Goal: Transaction & Acquisition: Purchase product/service

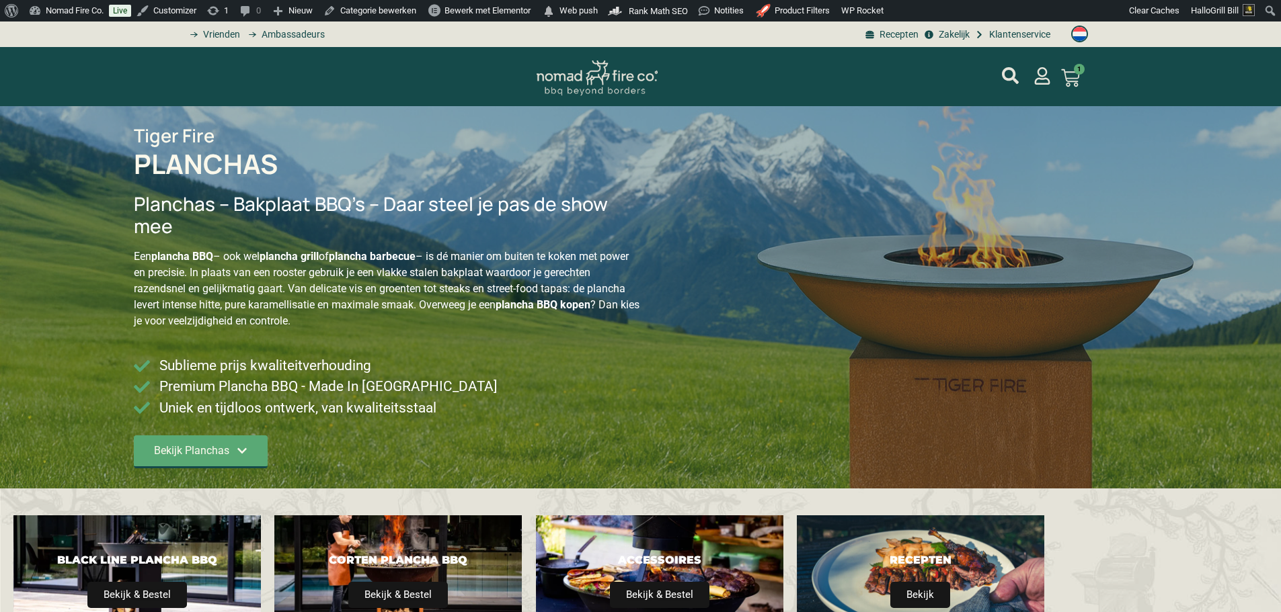
type input "14;2395"
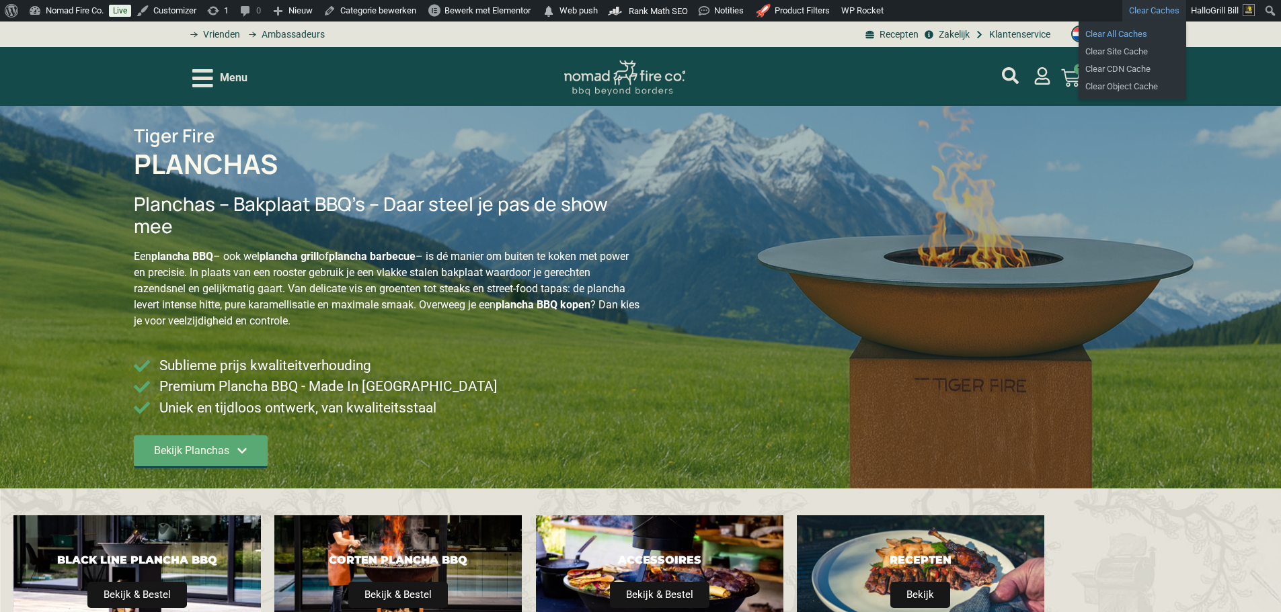
click at [1124, 30] on link "Clear All Caches" at bounding box center [1132, 34] width 108 height 17
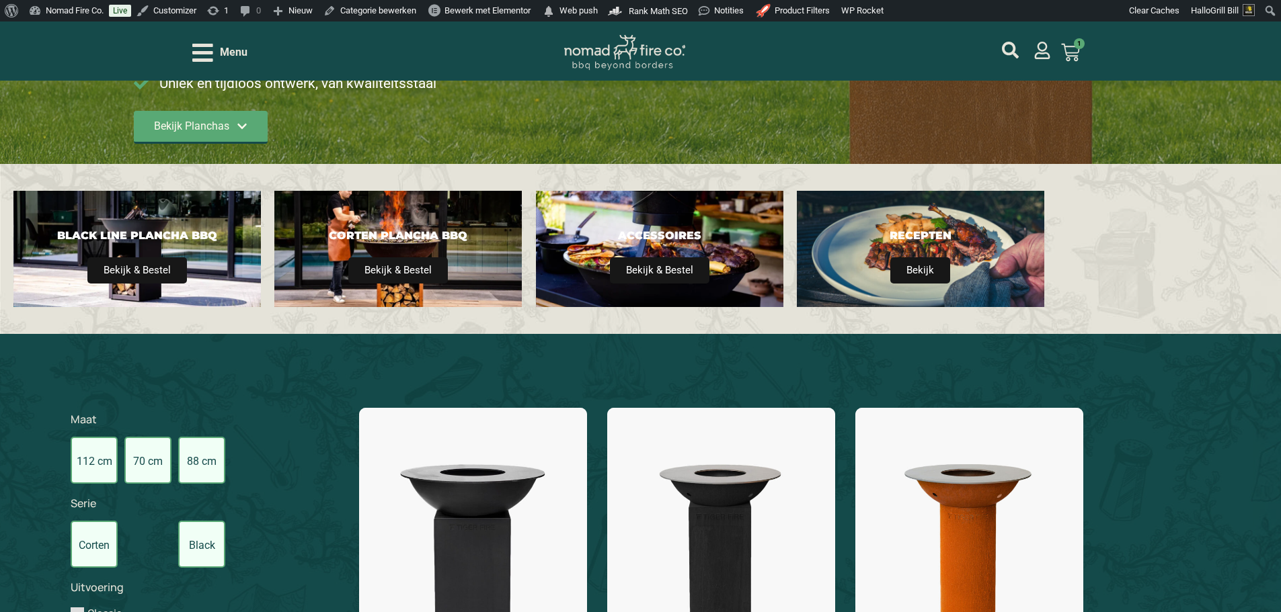
scroll to position [471, 0]
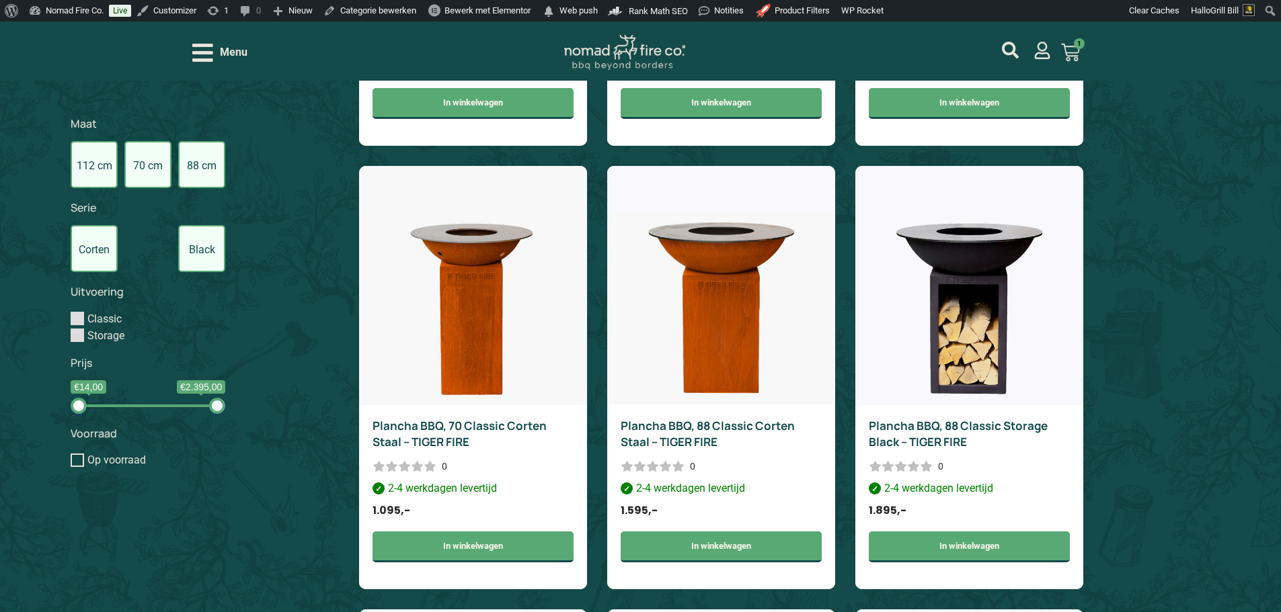
scroll to position [1076, 0]
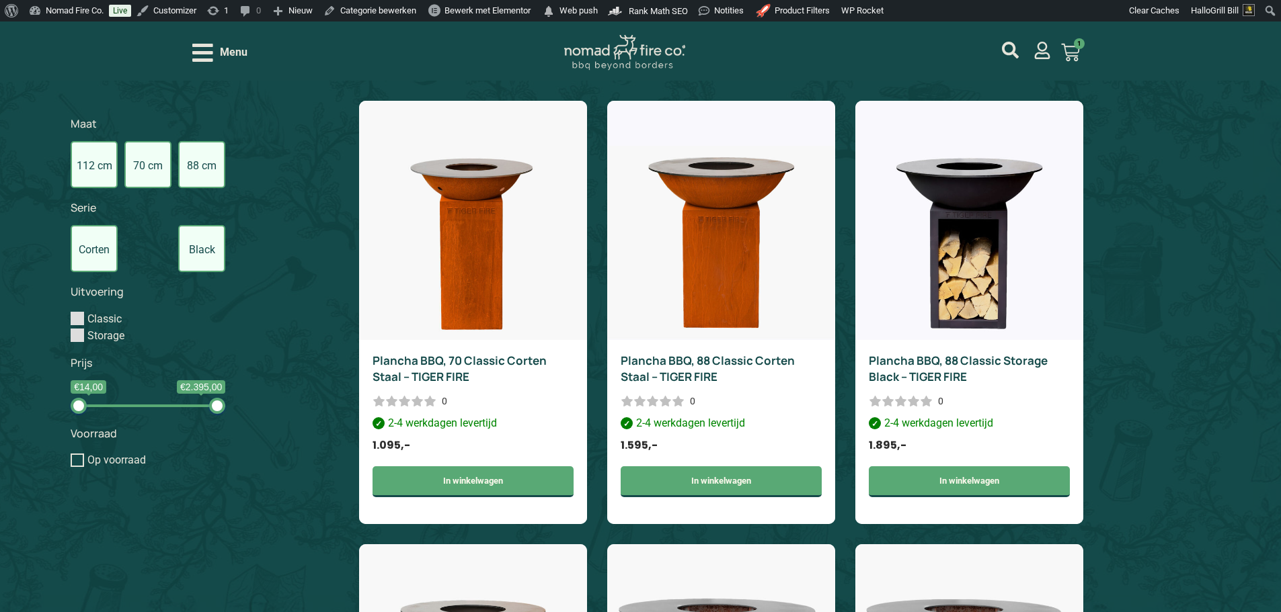
click at [205, 243] on label "Black Line" at bounding box center [201, 248] width 47 height 47
click at [0, 0] on input "Black Line" at bounding box center [0, 0] width 0 height 0
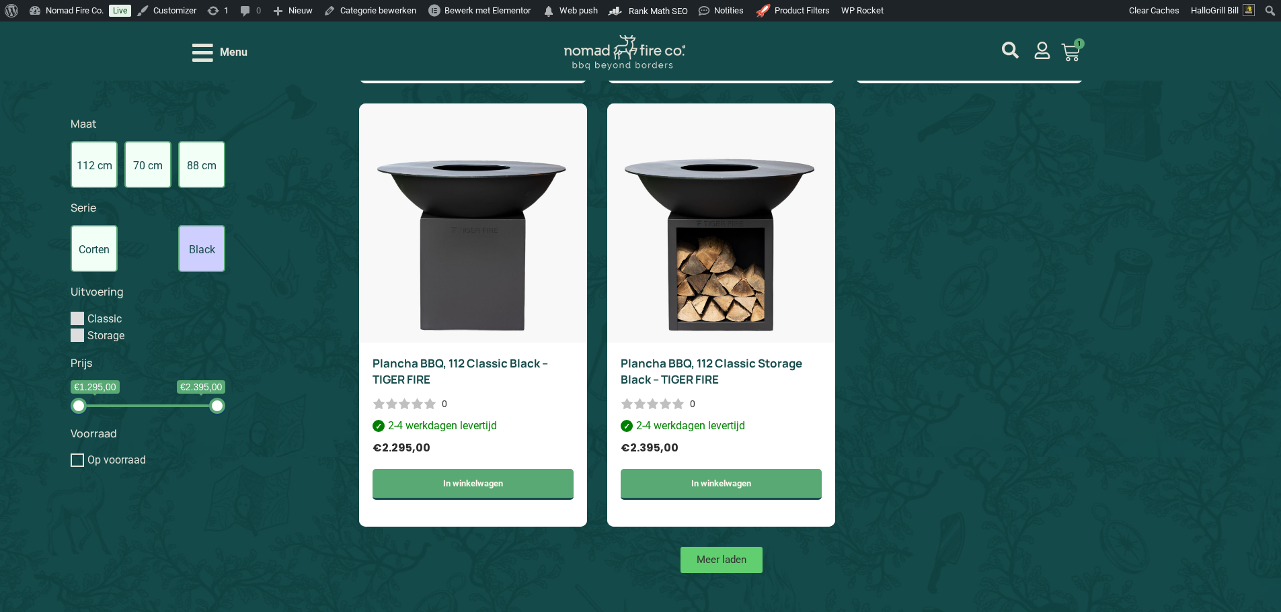
scroll to position [947, 0]
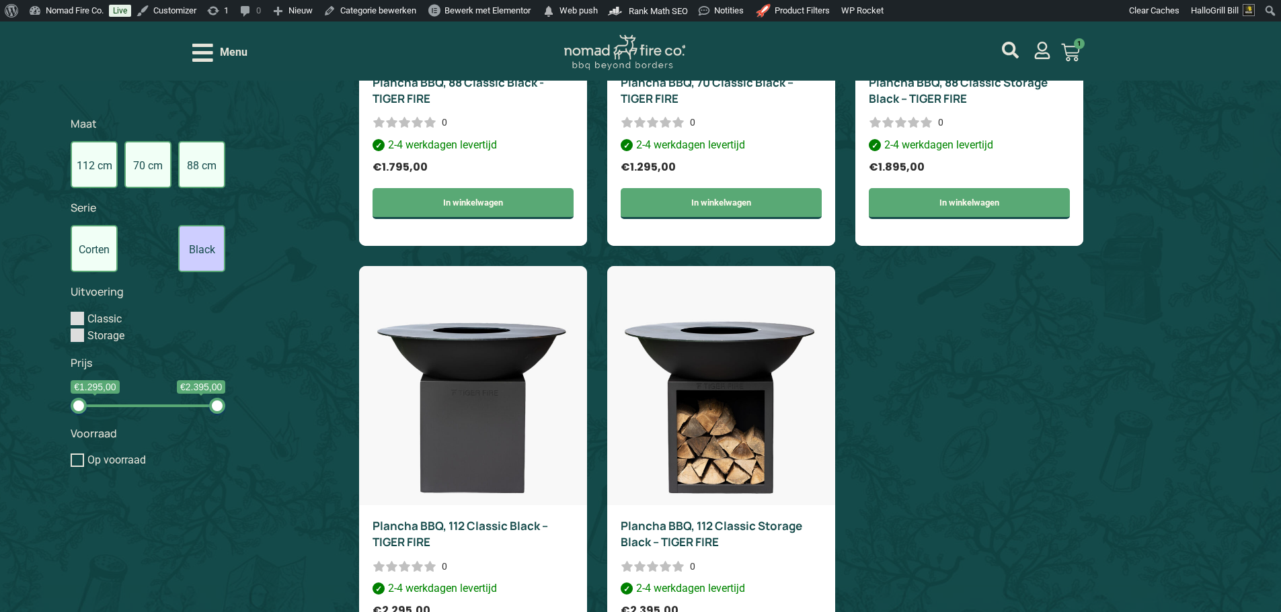
drag, startPoint x: 1133, startPoint y: 264, endPoint x: 1163, endPoint y: 270, distance: 30.2
click at [1133, 261] on div "Filter Serie Corten Black Line Maat 112 cm 70 cm 88 cm Voorraad Op voorraad Pri…" at bounding box center [640, 254] width 1281 height 1085
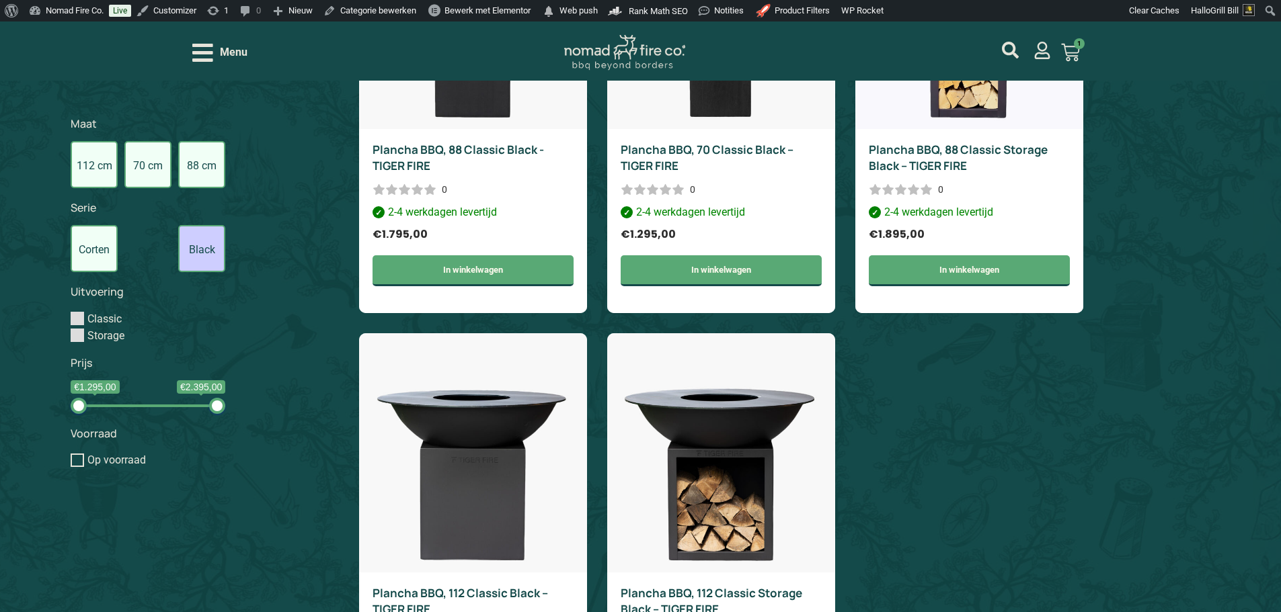
scroll to position [611, 0]
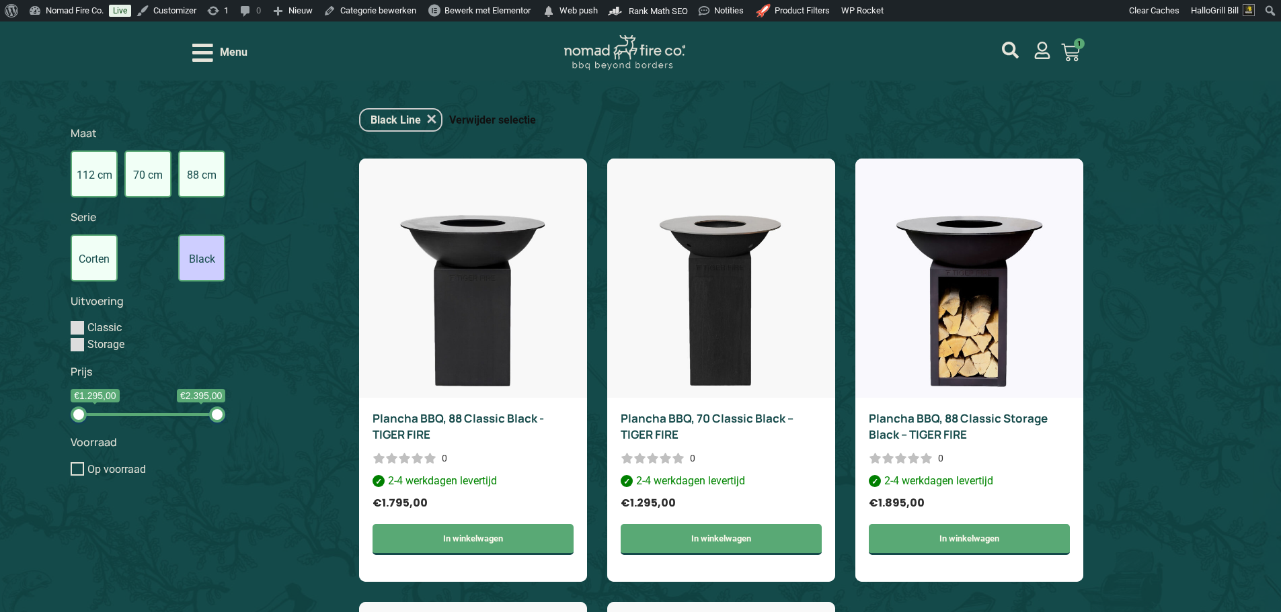
click at [485, 120] on link "Verwijder selectie" at bounding box center [492, 120] width 87 height 17
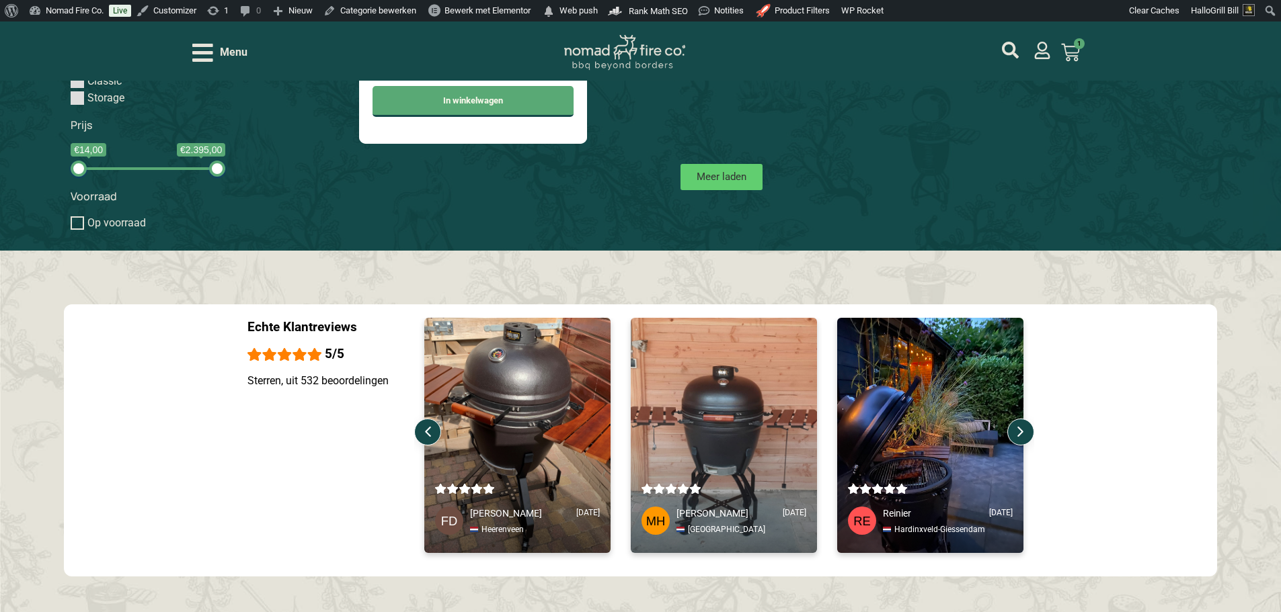
scroll to position [3270, 0]
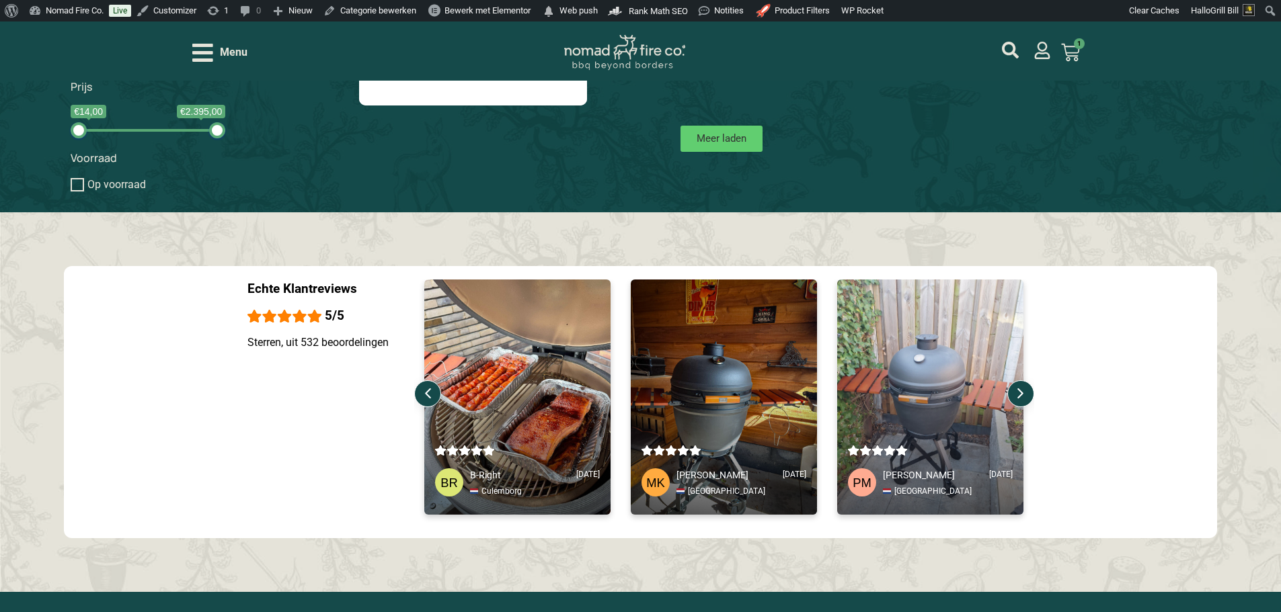
click at [1028, 397] on div at bounding box center [1020, 393] width 27 height 27
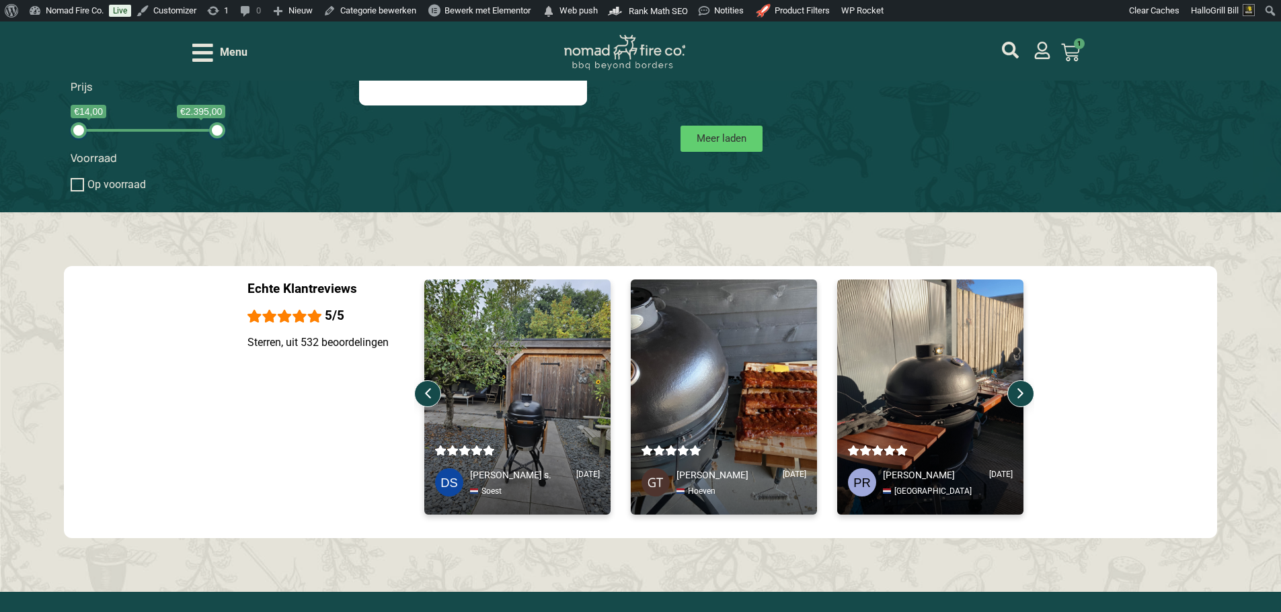
click at [1028, 397] on div at bounding box center [1020, 393] width 27 height 27
click at [214, 52] on div "Menu" at bounding box center [219, 53] width 55 height 24
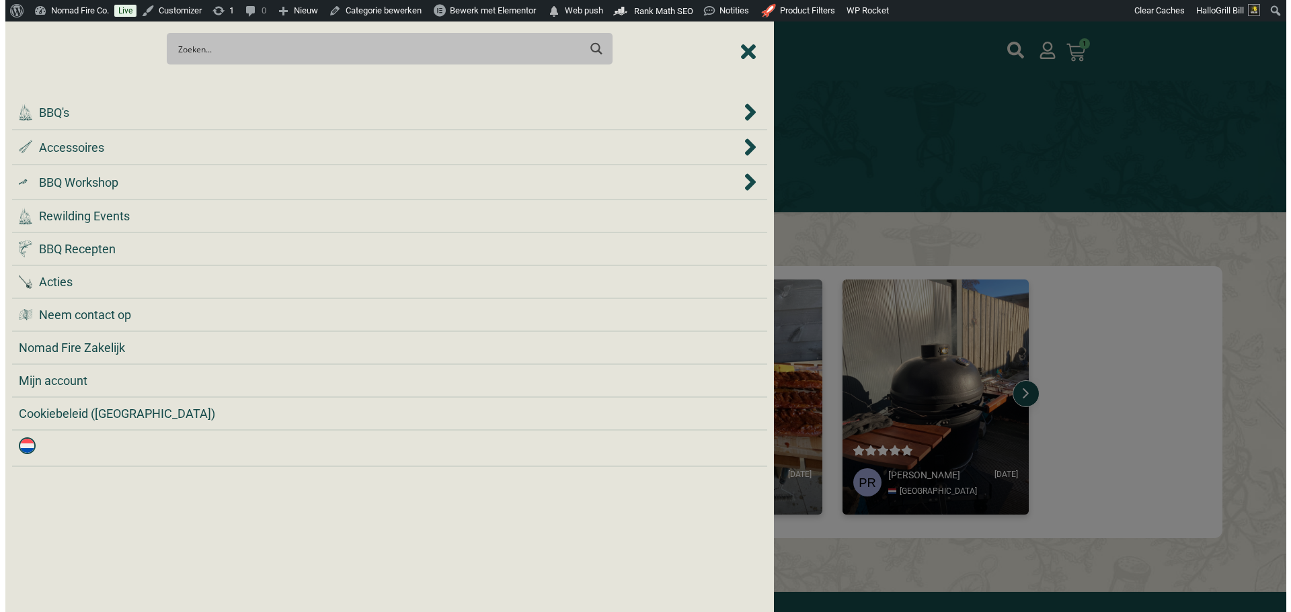
scroll to position [3247, 0]
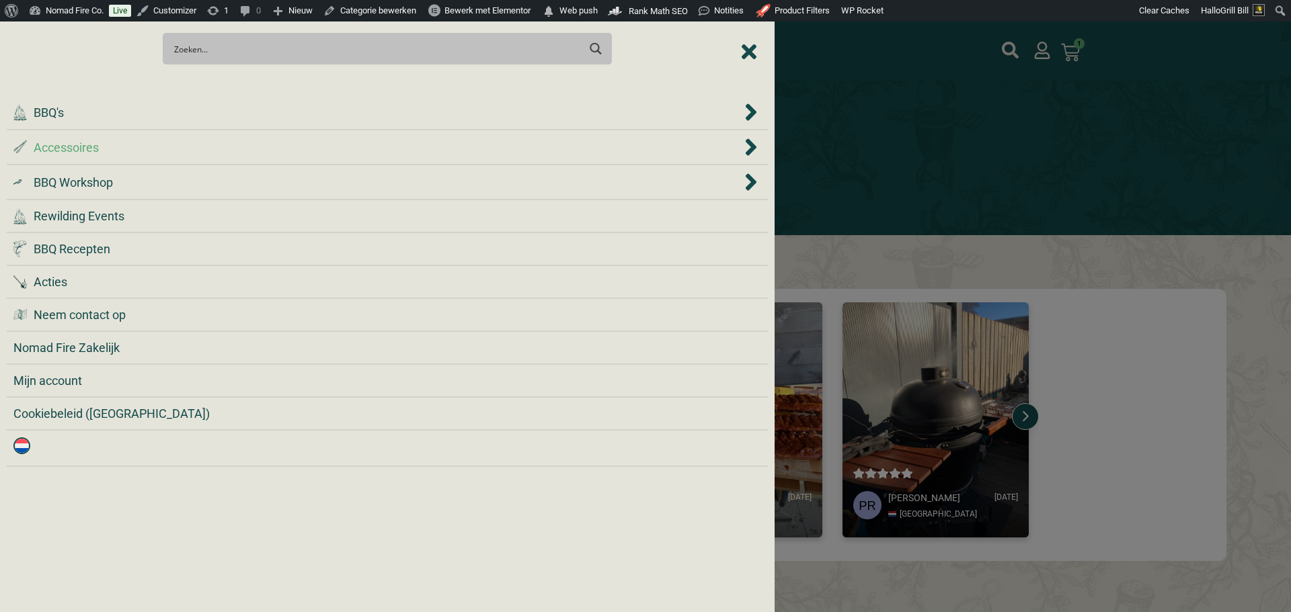
click at [294, 156] on div ".st0 { fill: #2c4a4e; } .st1 { fill: url(#Naamloos_verloop_2); } .st2 { fill: #…" at bounding box center [377, 147] width 728 height 18
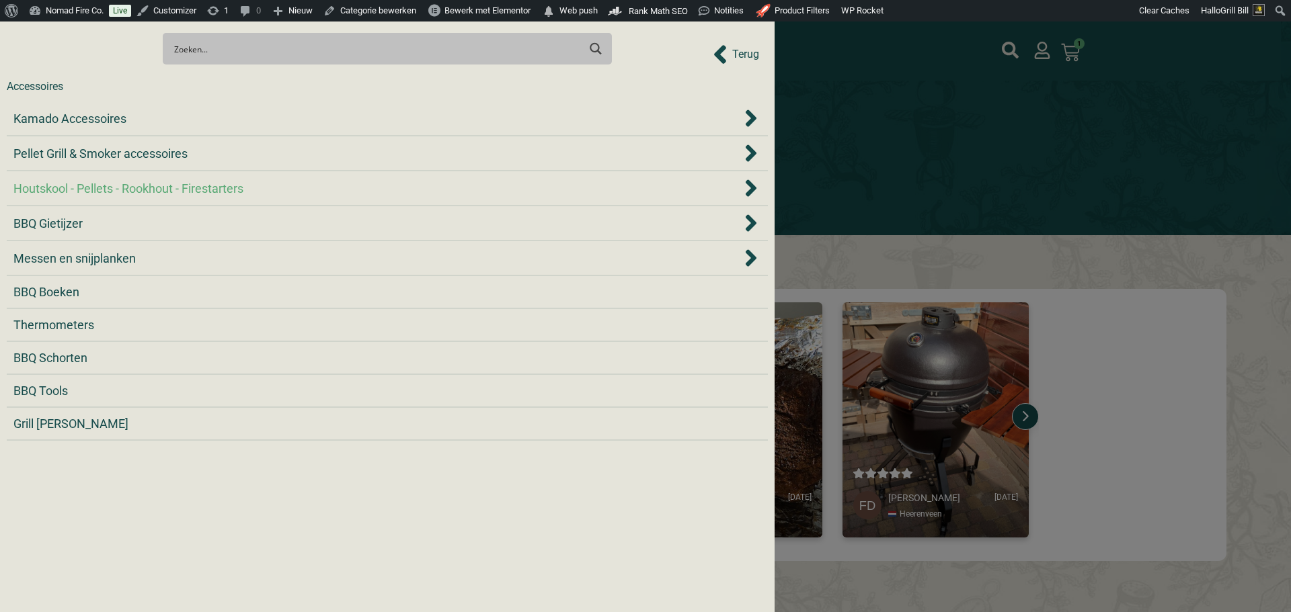
click at [294, 184] on div "Houtskool - Pellets - Rookhout - Firestarters" at bounding box center [377, 188] width 728 height 18
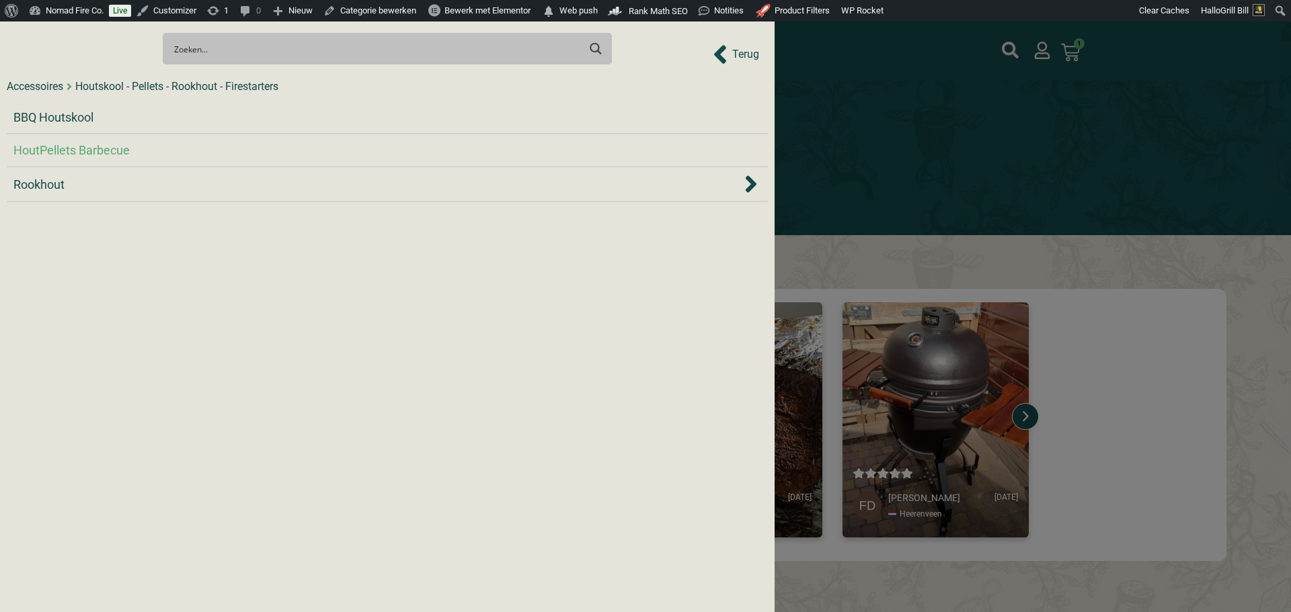
click at [196, 156] on div "HoutPellets Barbecue" at bounding box center [387, 150] width 748 height 18
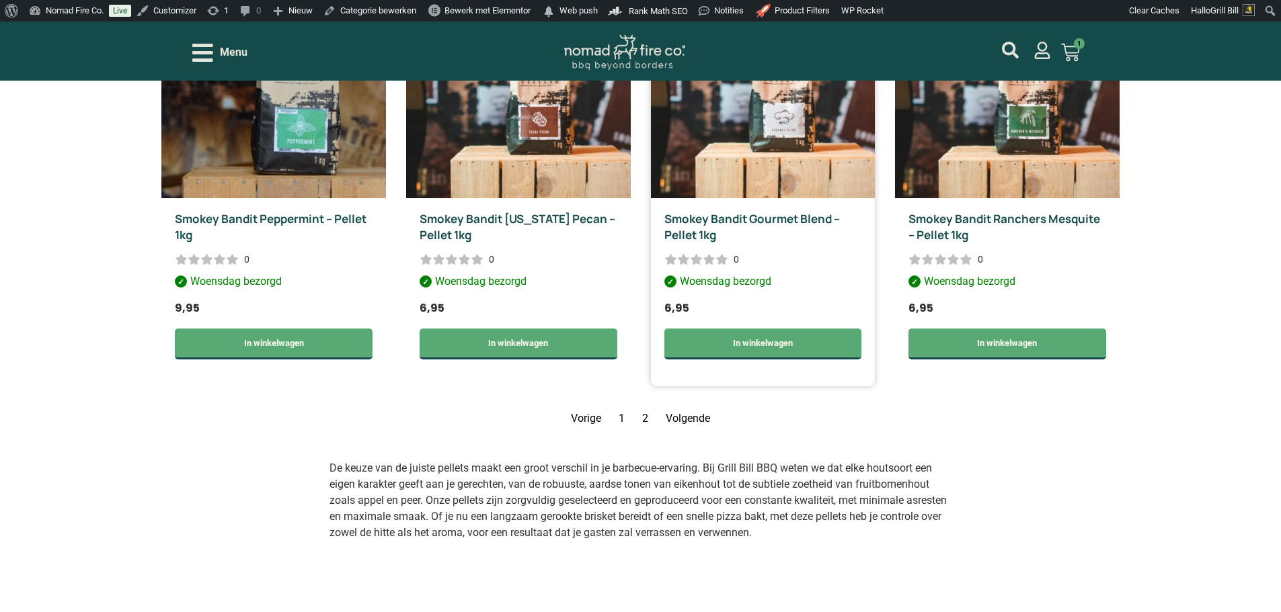
scroll to position [2084, 0]
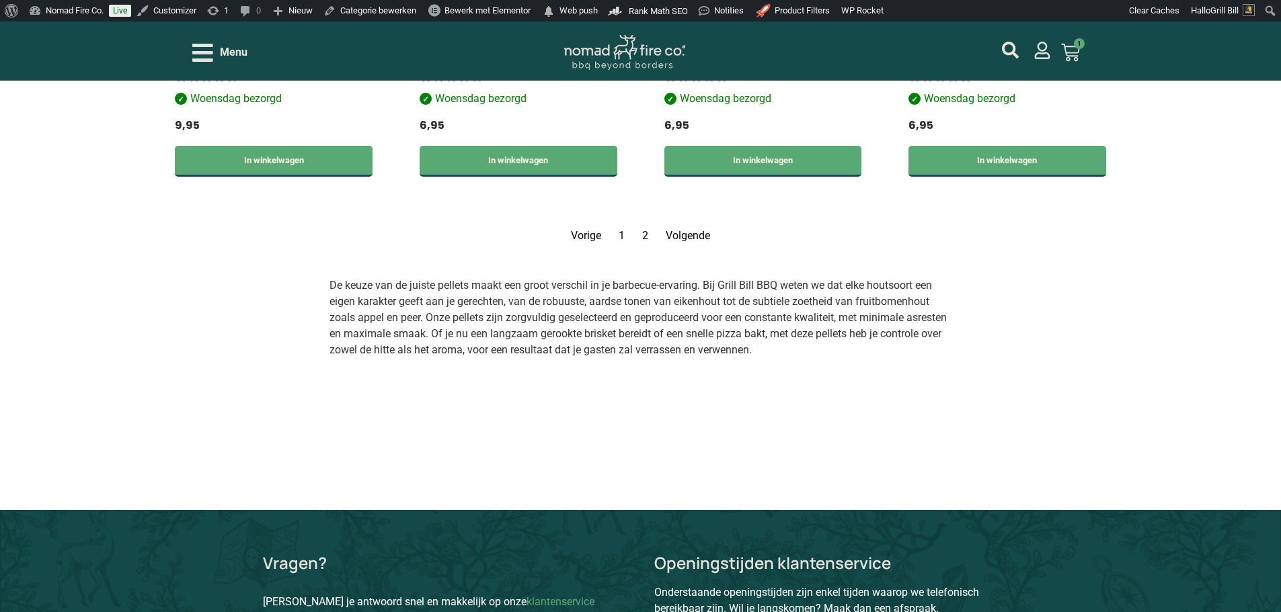
click at [698, 232] on link "Volgende" at bounding box center [688, 235] width 44 height 13
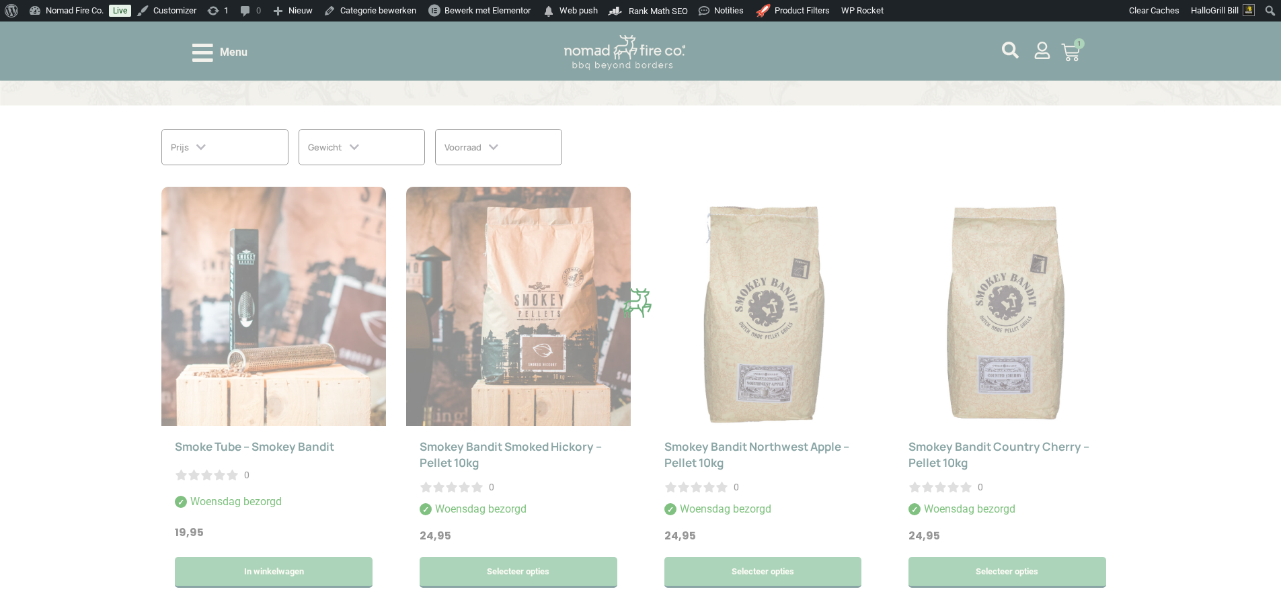
scroll to position [328, 0]
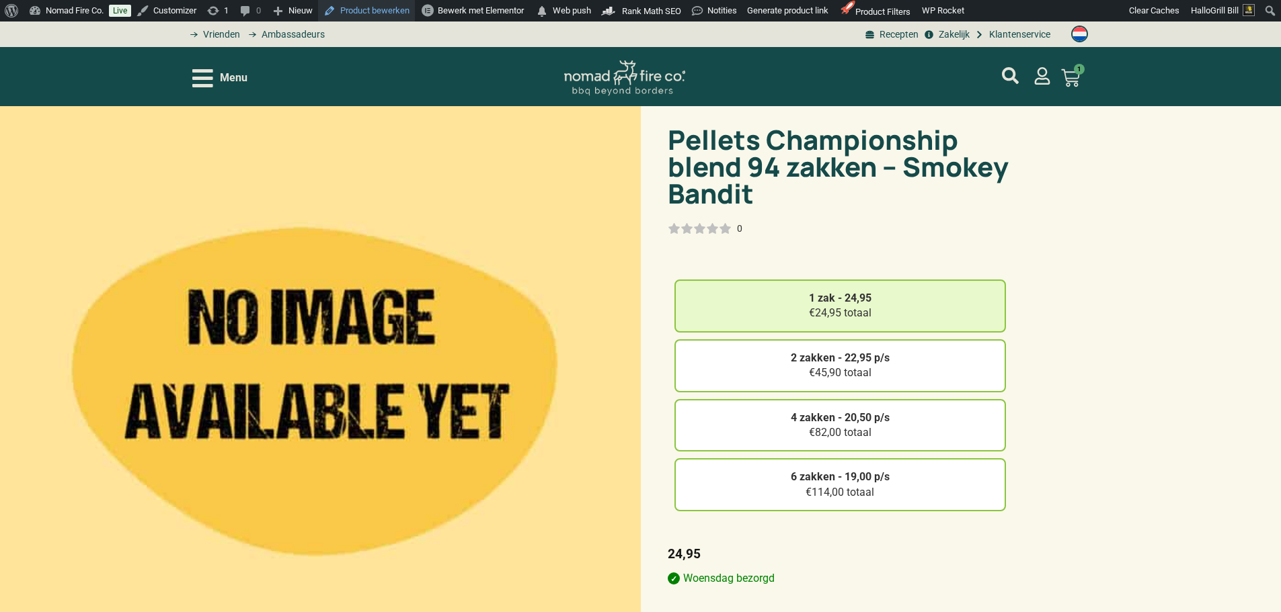
click at [397, 15] on link "Product bewerken" at bounding box center [366, 11] width 97 height 22
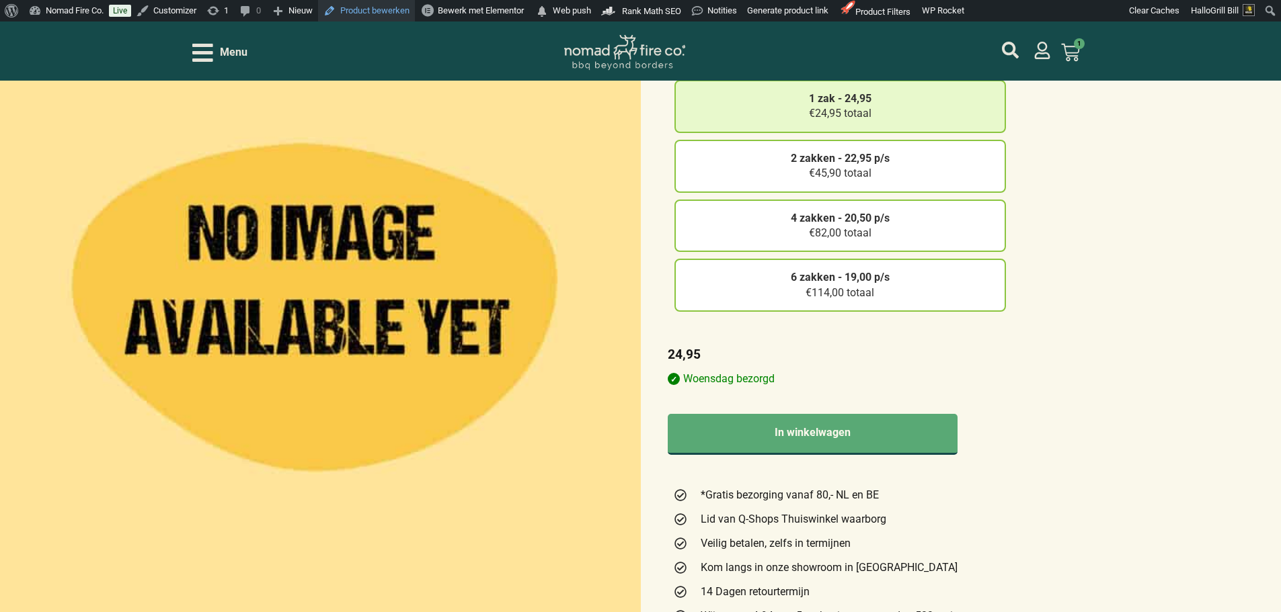
scroll to position [202, 0]
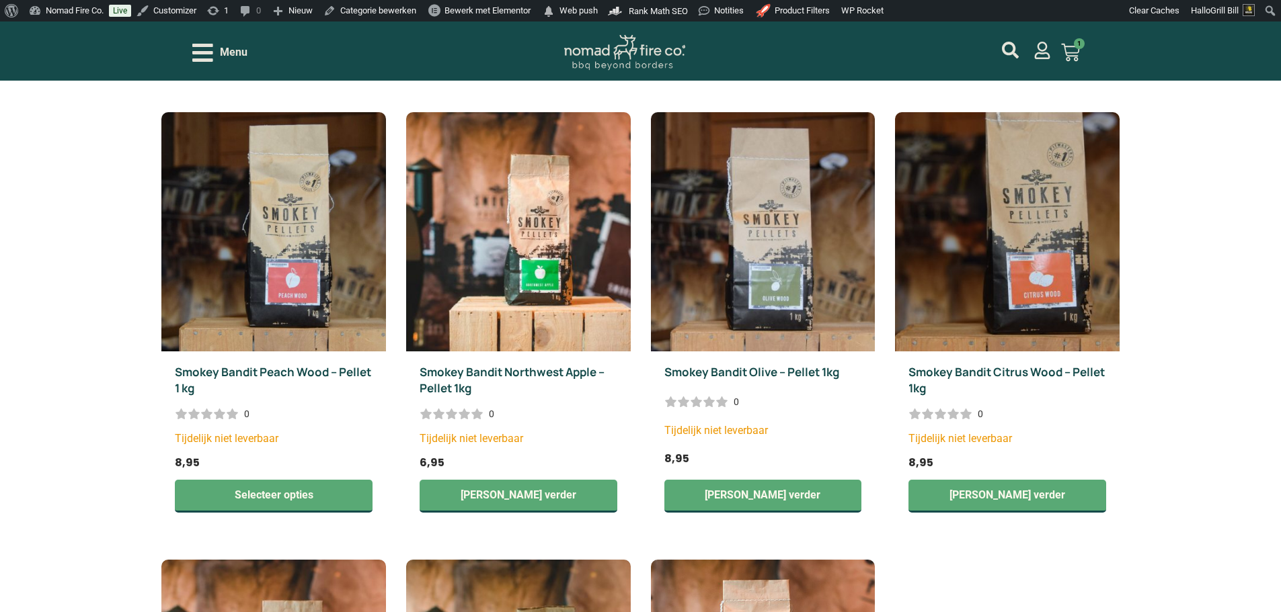
scroll to position [799, 0]
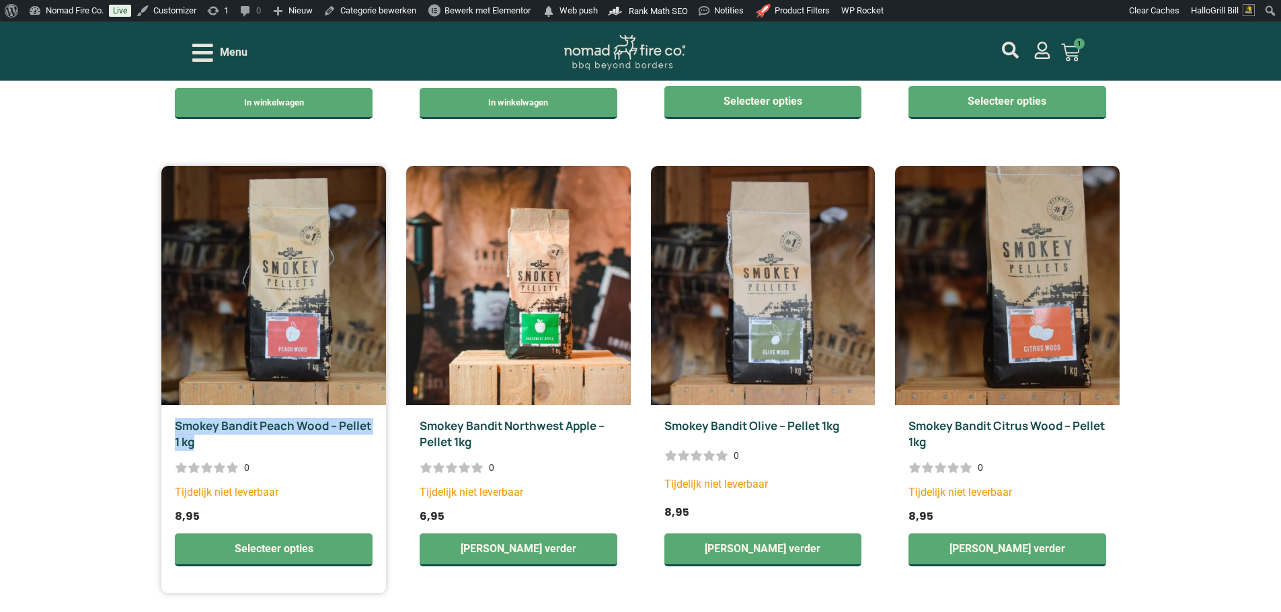
drag, startPoint x: 213, startPoint y: 444, endPoint x: 172, endPoint y: 426, distance: 44.8
click at [172, 426] on div "Smokey Bandit Peach Wood – Pellet 1 kg 0 Tijdelijk niet leverbaar 8,95 Selectee…" at bounding box center [273, 499] width 225 height 188
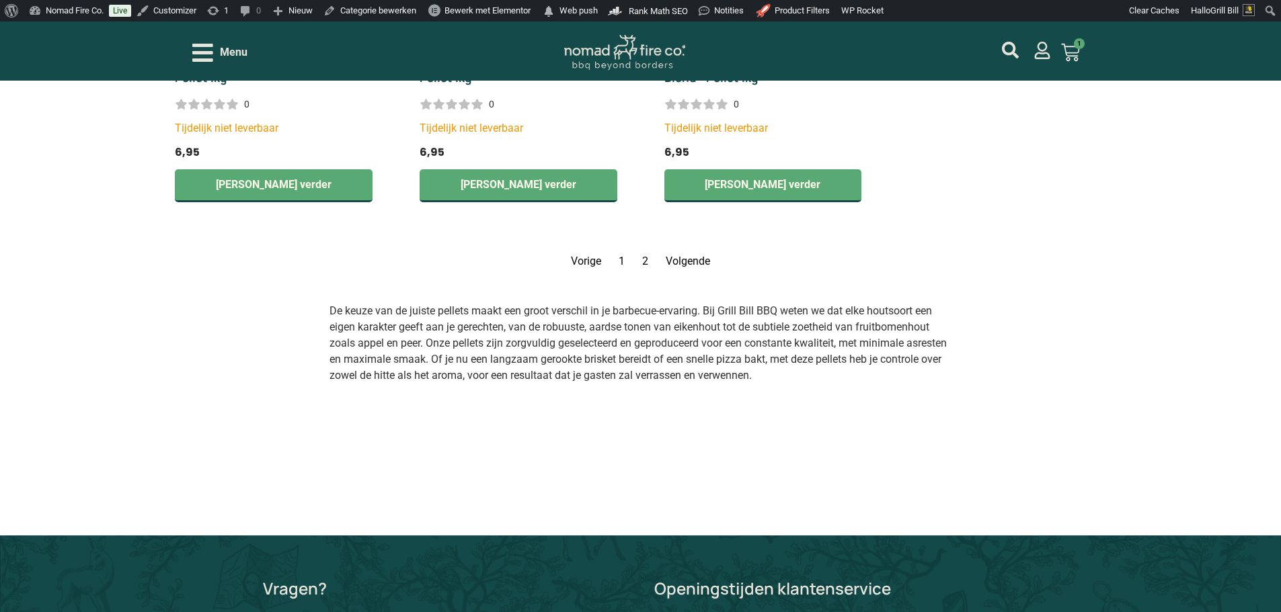
scroll to position [1613, 0]
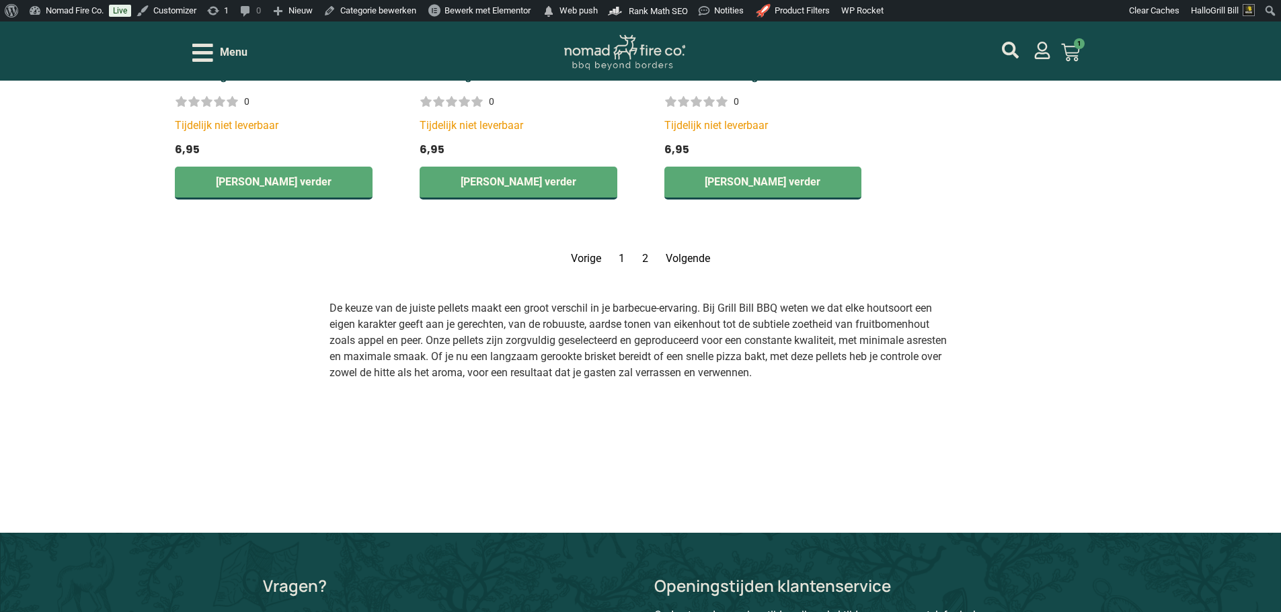
click at [621, 264] on link "Pagina 1" at bounding box center [621, 258] width 6 height 13
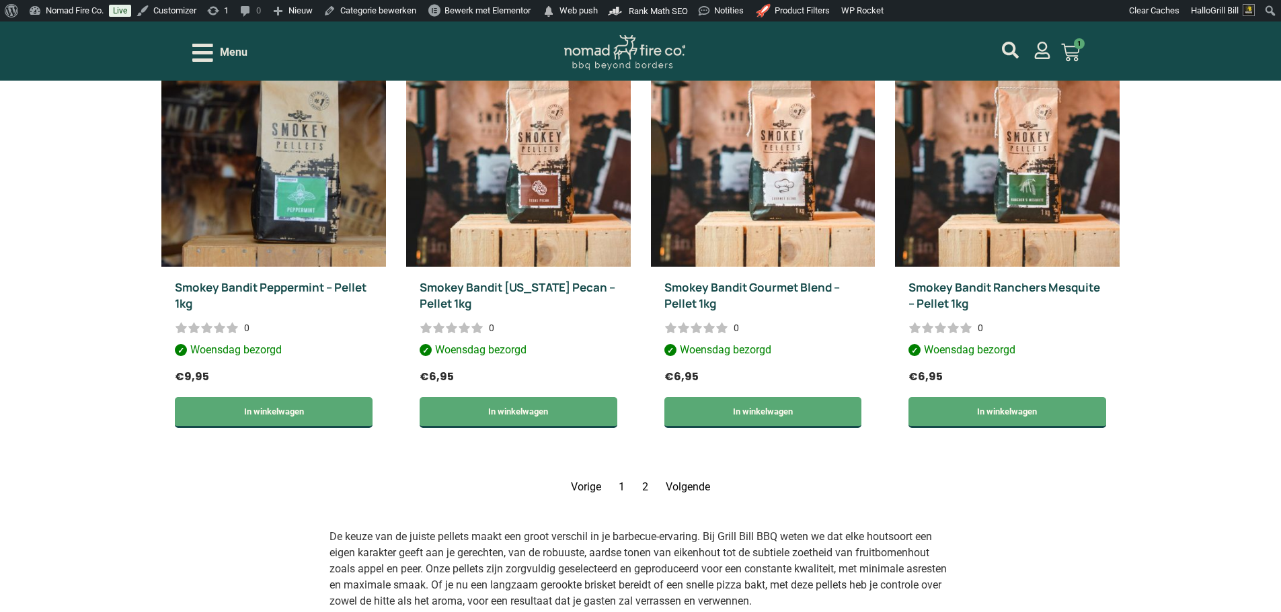
scroll to position [1874, 0]
